Goal: Browse casually: Explore the website without a specific task or goal

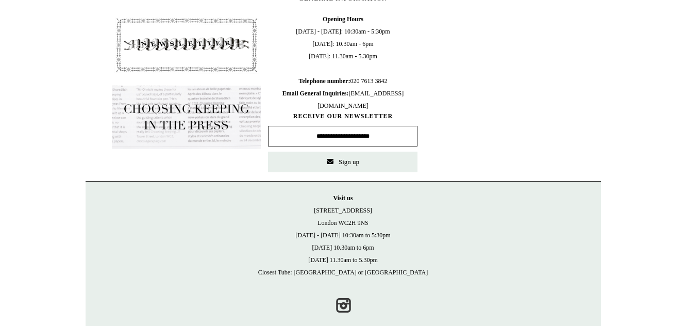
scroll to position [526, 0]
click at [172, 114] on img at bounding box center [186, 118] width 149 height 64
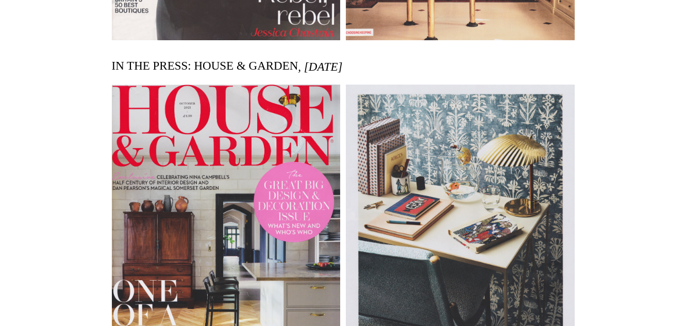
scroll to position [841, 0]
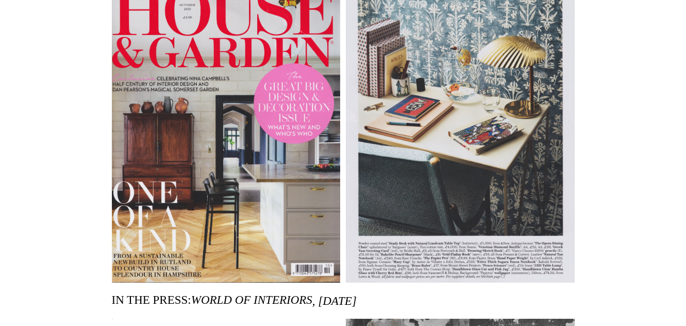
click at [440, 131] on img at bounding box center [460, 134] width 229 height 296
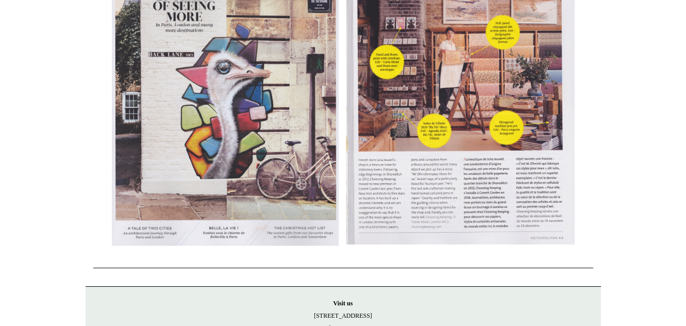
scroll to position [6241, 0]
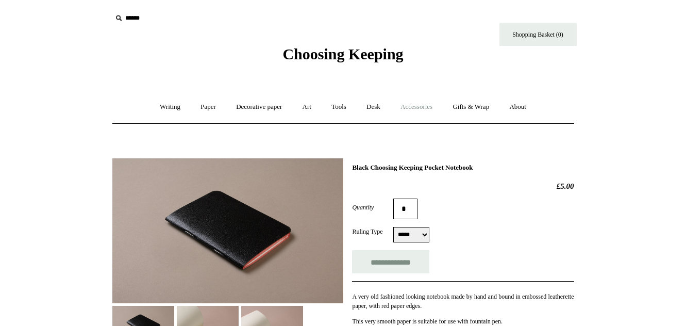
click at [425, 106] on link "Accessories +" at bounding box center [416, 106] width 51 height 27
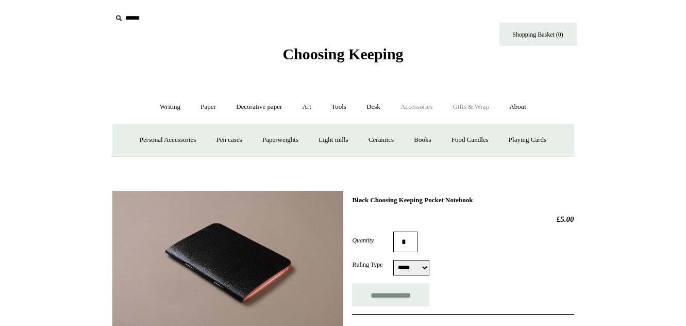
click at [468, 104] on link "Gifts & Wrap +" at bounding box center [470, 106] width 55 height 27
click at [452, 139] on link "Stickers" at bounding box center [450, 139] width 40 height 27
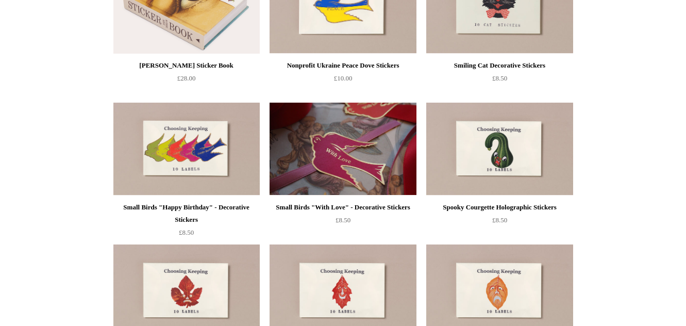
scroll to position [315, 0]
click at [352, 178] on img at bounding box center [343, 148] width 146 height 93
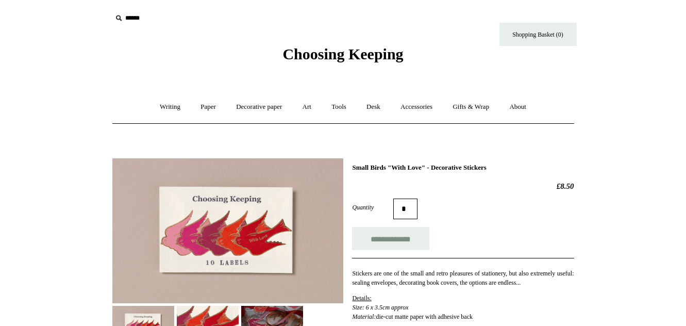
scroll to position [105, 0]
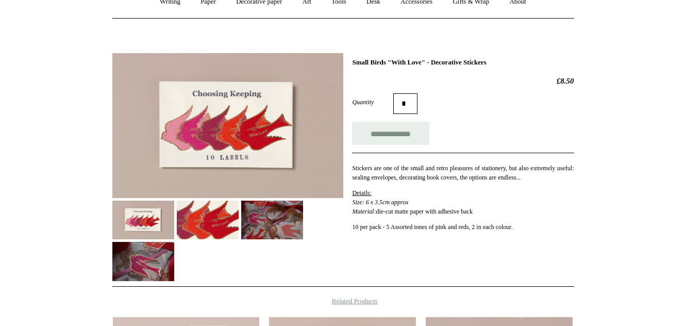
click at [208, 213] on img at bounding box center [208, 220] width 62 height 39
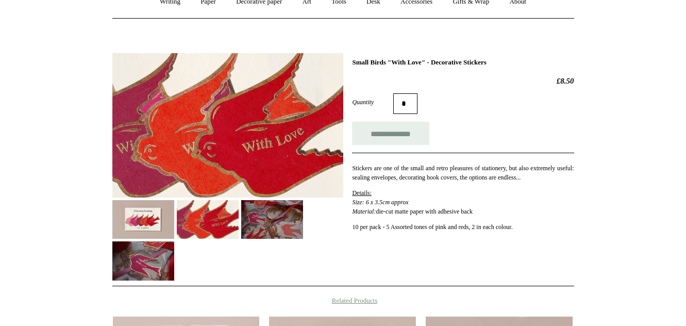
click at [272, 218] on img at bounding box center [272, 219] width 62 height 39
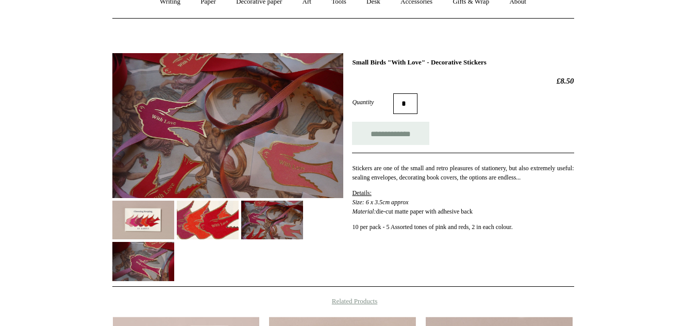
click at [145, 255] on img at bounding box center [143, 261] width 62 height 39
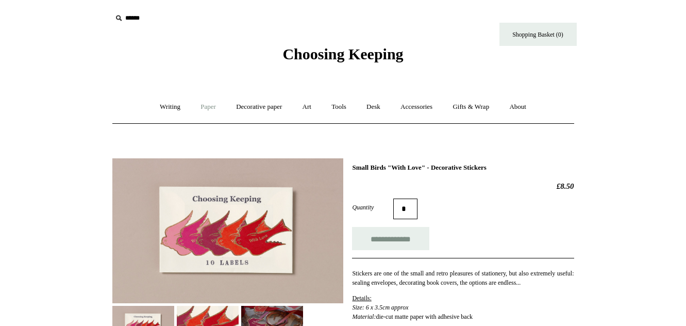
click at [210, 105] on link "Paper +" at bounding box center [208, 106] width 34 height 27
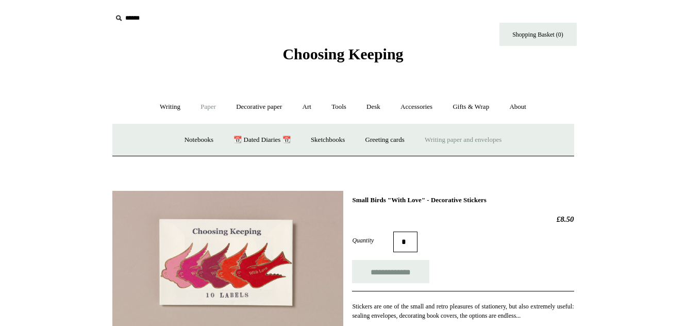
click at [446, 142] on link "Writing paper and envelopes +" at bounding box center [462, 139] width 95 height 27
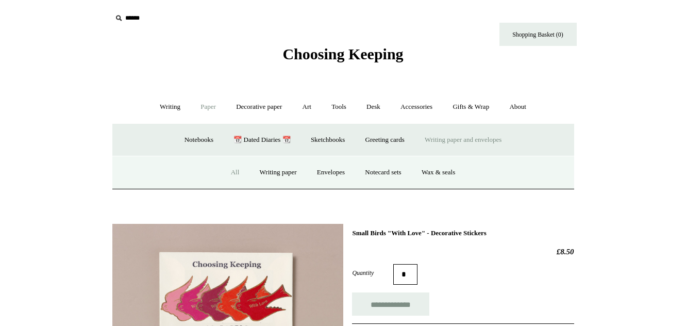
drag, startPoint x: 223, startPoint y: 166, endPoint x: 215, endPoint y: 168, distance: 7.3
click at [222, 167] on link "All" at bounding box center [235, 172] width 27 height 27
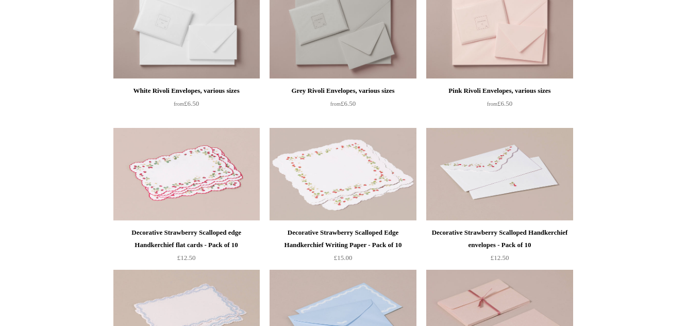
scroll to position [473, 0]
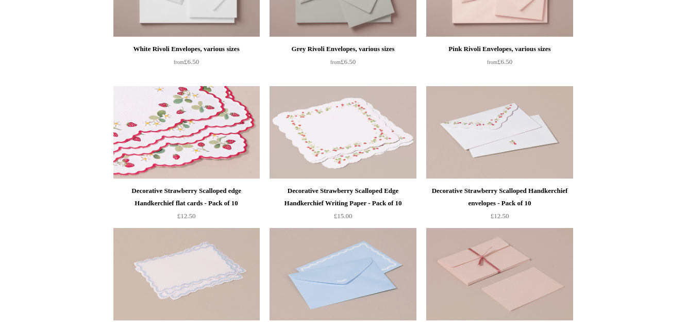
click at [189, 156] on img at bounding box center [186, 132] width 146 height 93
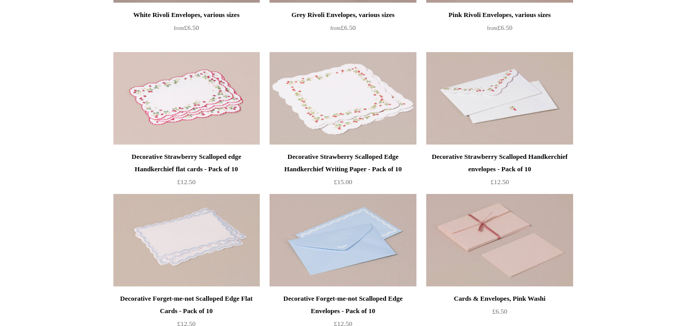
scroll to position [578, 0]
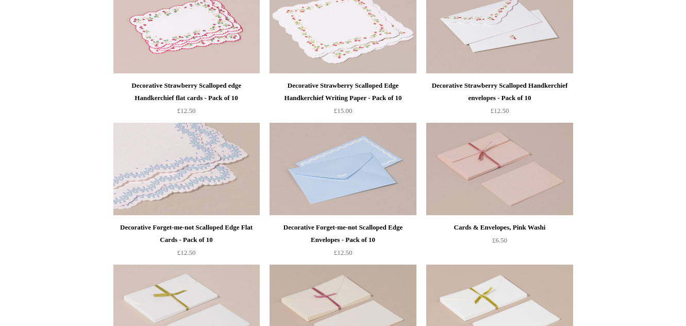
click at [218, 193] on img at bounding box center [186, 169] width 146 height 93
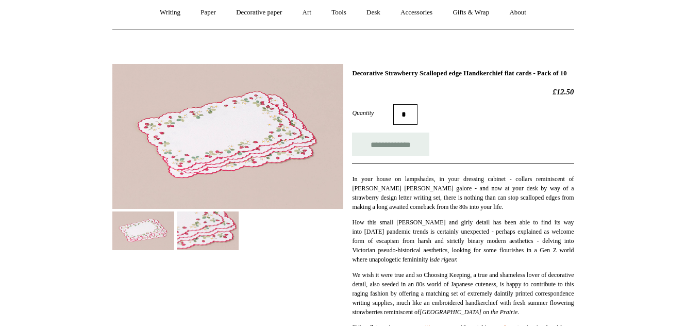
scroll to position [105, 0]
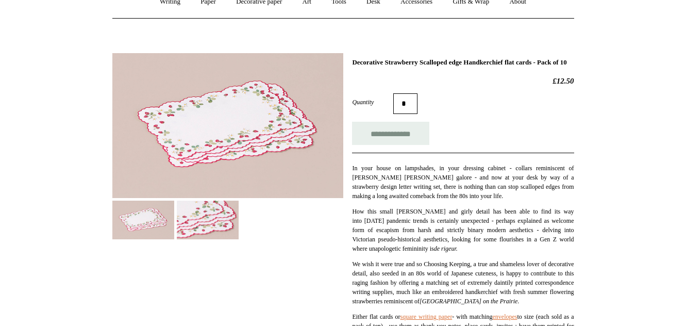
click at [219, 218] on img at bounding box center [208, 220] width 62 height 39
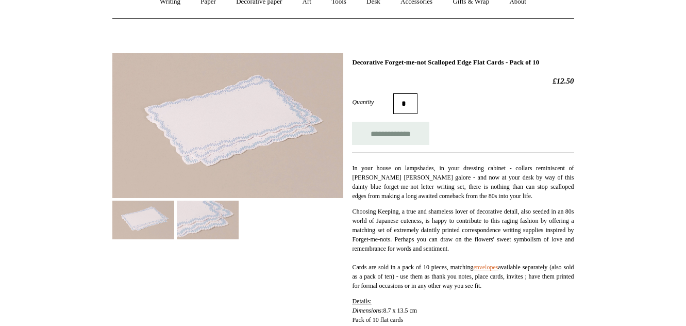
scroll to position [105, 0]
click at [223, 219] on img at bounding box center [208, 220] width 62 height 39
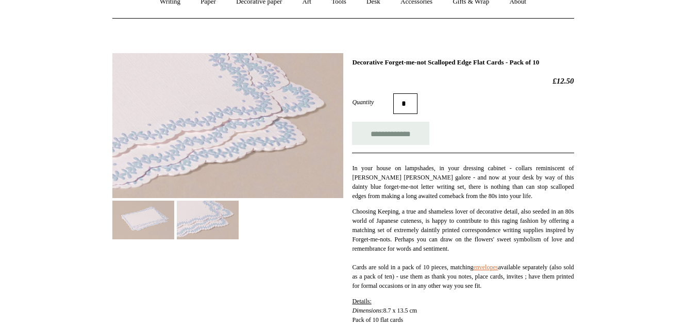
click at [232, 126] on img at bounding box center [227, 125] width 231 height 145
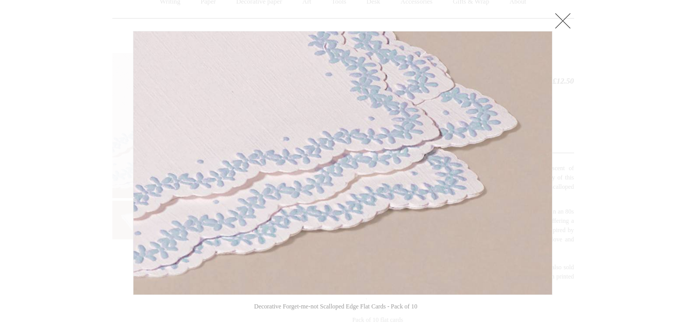
drag, startPoint x: 564, startPoint y: 14, endPoint x: 581, endPoint y: 22, distance: 18.9
click at [564, 14] on link at bounding box center [563, 20] width 21 height 21
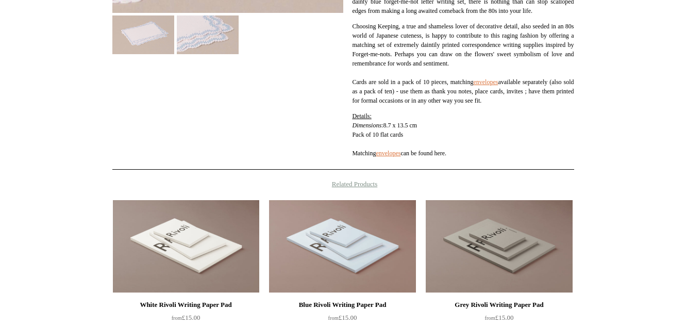
scroll to position [315, 0]
